Goal: Navigation & Orientation: Find specific page/section

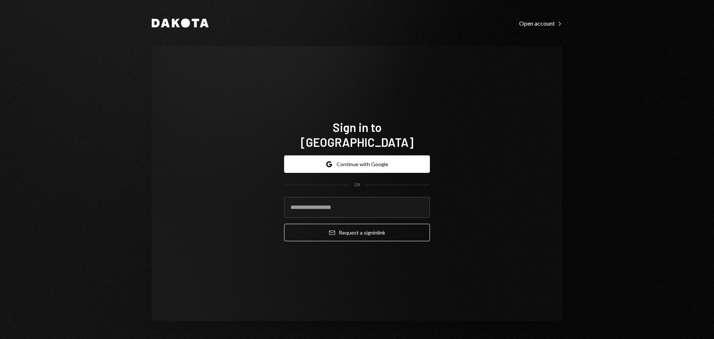
click at [304, 74] on div "Sign in to Dakota Google Continue with Google OR Email Request a sign in link" at bounding box center [357, 183] width 410 height 275
click at [348, 155] on button "Google Continue with Google" at bounding box center [357, 163] width 146 height 17
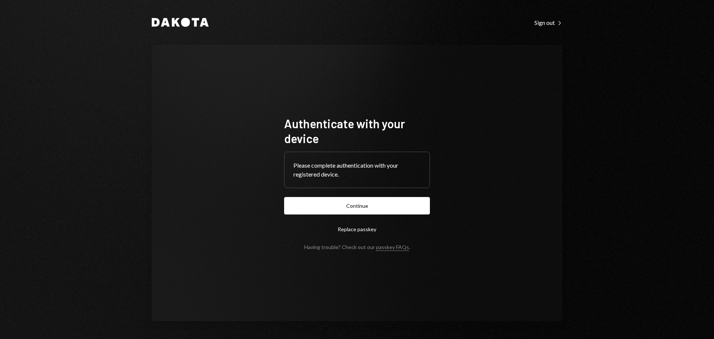
click at [337, 194] on form "Authenticate with your device Please complete authentication with your register…" at bounding box center [357, 183] width 146 height 134
click at [346, 204] on button "Continue" at bounding box center [357, 205] width 146 height 17
click at [400, 200] on button "Continue" at bounding box center [357, 205] width 146 height 17
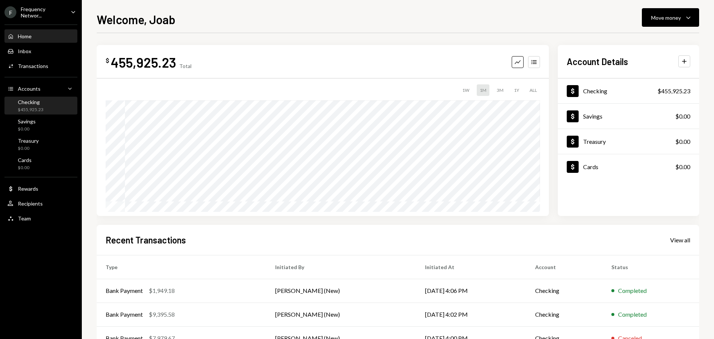
click at [31, 110] on div "$455,925.23" at bounding box center [31, 110] width 26 height 6
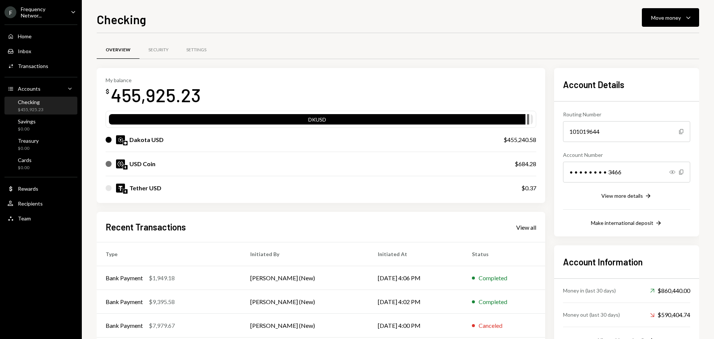
click at [43, 21] on div "Home Home Inbox Inbox Activities Transactions Accounts Accounts Caret Down Chec…" at bounding box center [41, 123] width 82 height 206
click at [43, 15] on div "Frequency Networ..." at bounding box center [43, 12] width 44 height 13
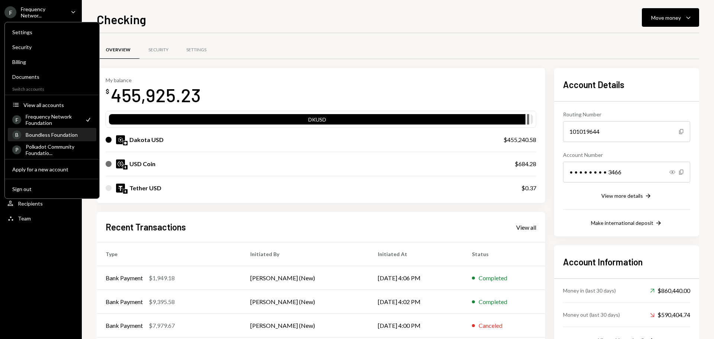
click at [52, 136] on div "Boundless Foundation" at bounding box center [59, 135] width 66 height 6
